Goal: Task Accomplishment & Management: Manage account settings

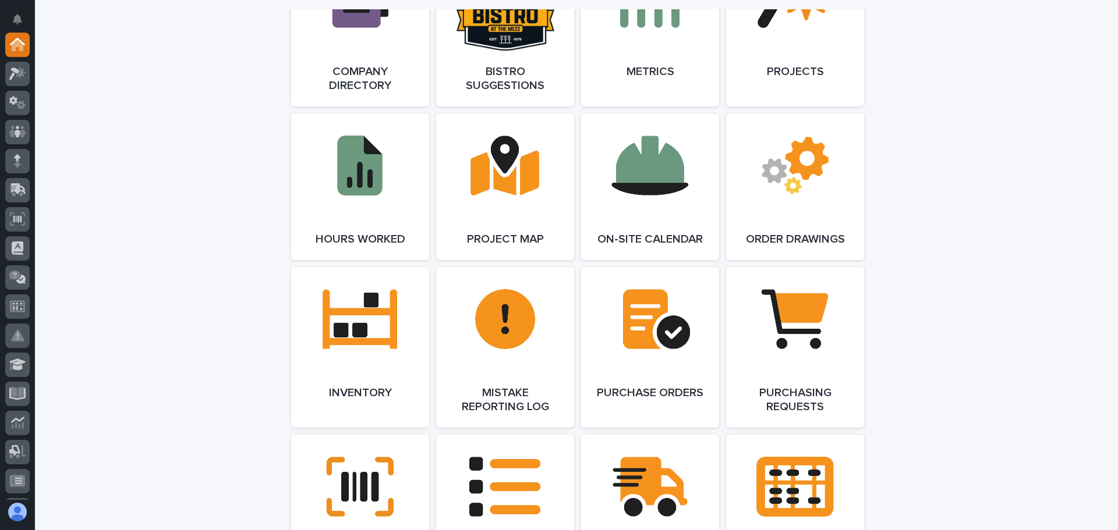
scroll to position [1048, 0]
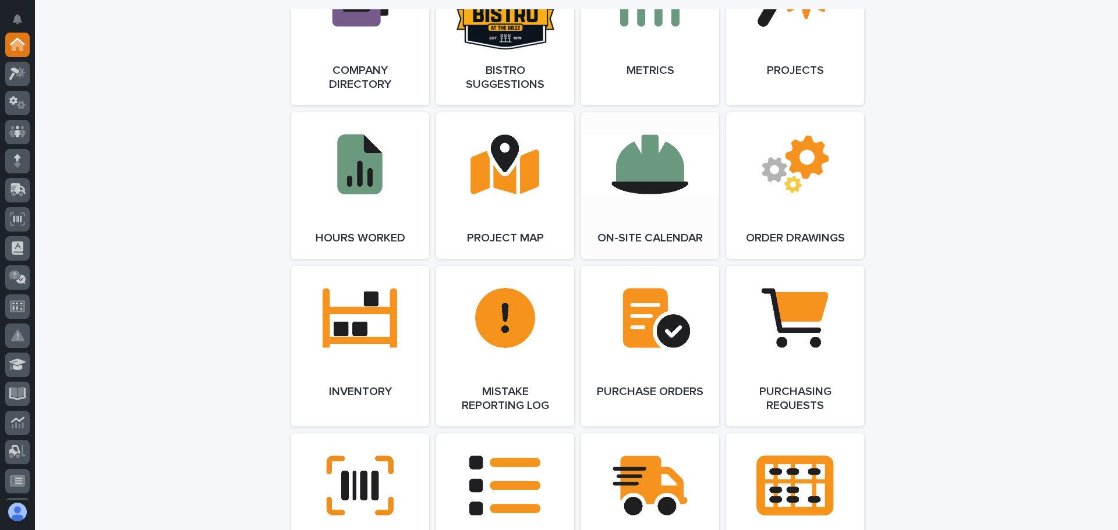
click at [643, 178] on link "Open Link" at bounding box center [650, 185] width 138 height 147
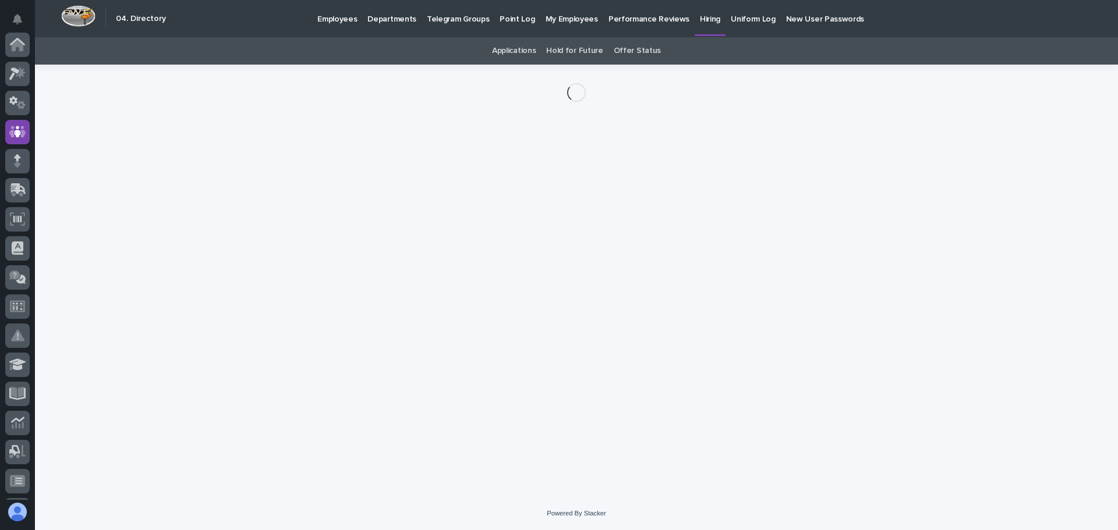
scroll to position [87, 0]
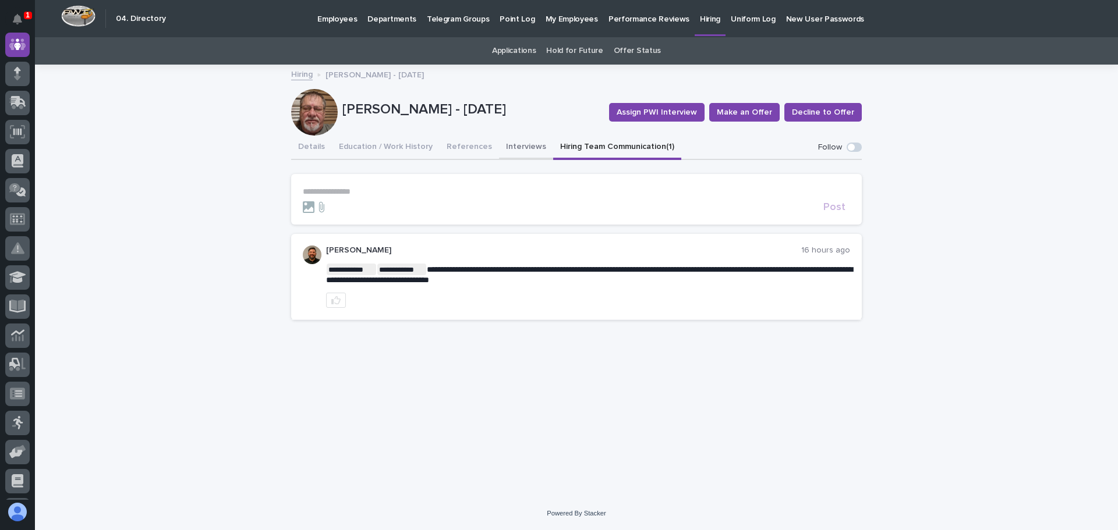
click at [512, 144] on button "Interviews" at bounding box center [526, 148] width 54 height 24
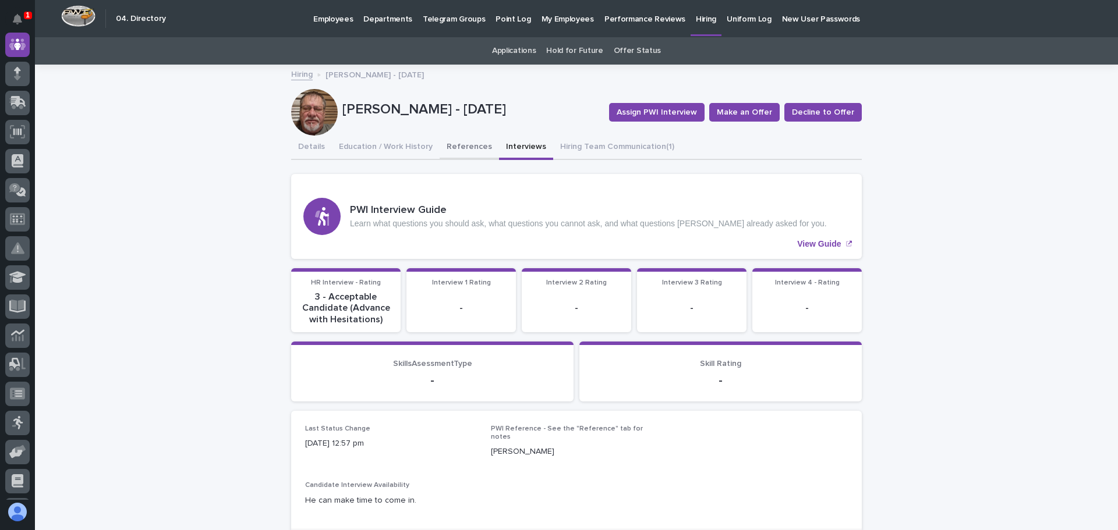
click at [447, 144] on button "References" at bounding box center [468, 148] width 59 height 24
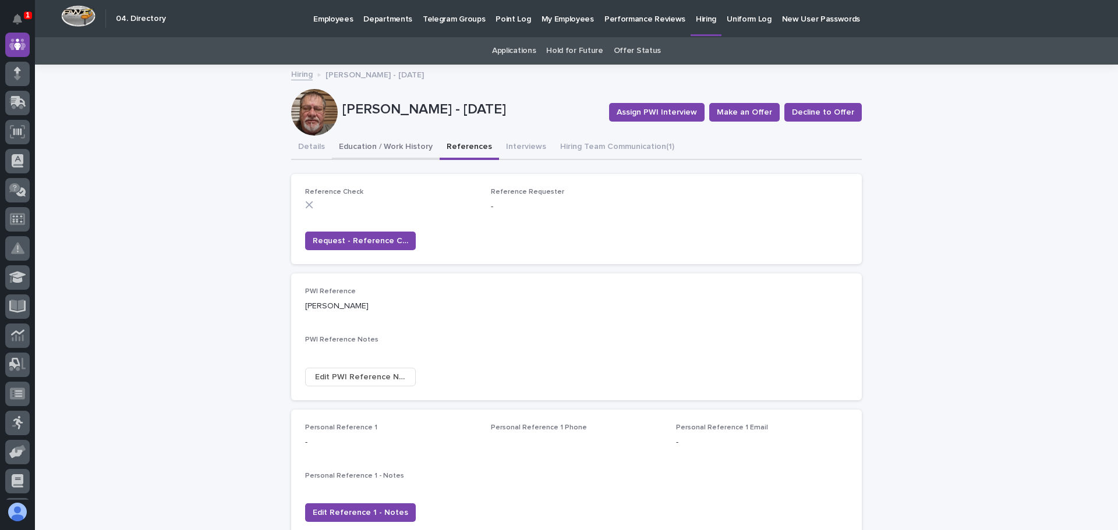
click at [385, 147] on button "Education / Work History" at bounding box center [386, 148] width 108 height 24
